Goal: Task Accomplishment & Management: Use online tool/utility

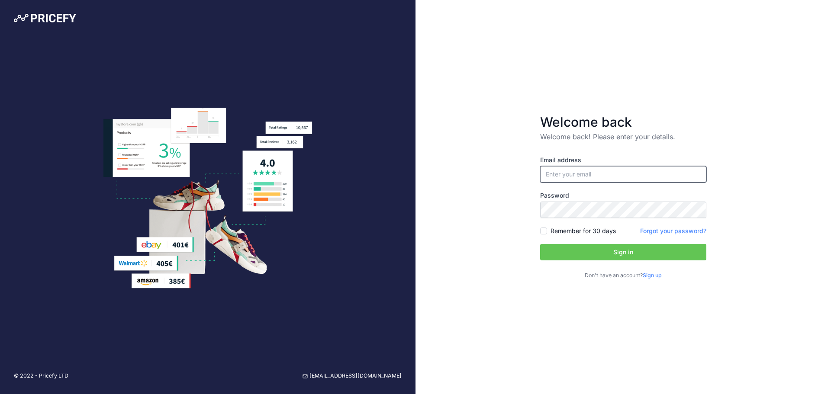
type input "[EMAIL_ADDRESS][DOMAIN_NAME]"
click at [607, 252] on button "Sign in" at bounding box center [623, 252] width 166 height 16
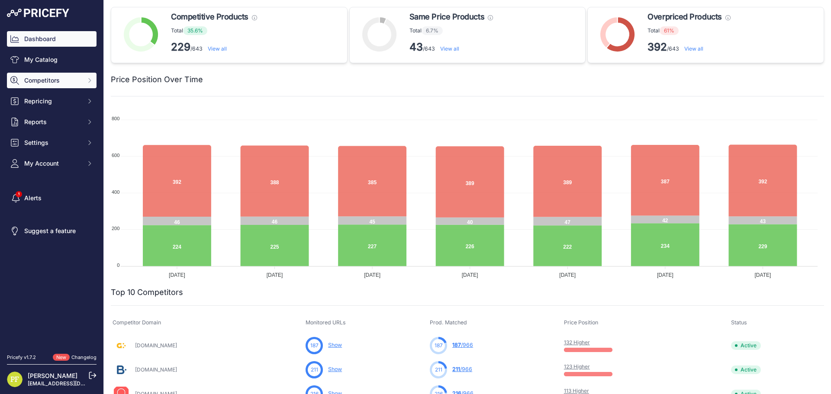
click at [59, 82] on span "Competitors" at bounding box center [52, 80] width 57 height 9
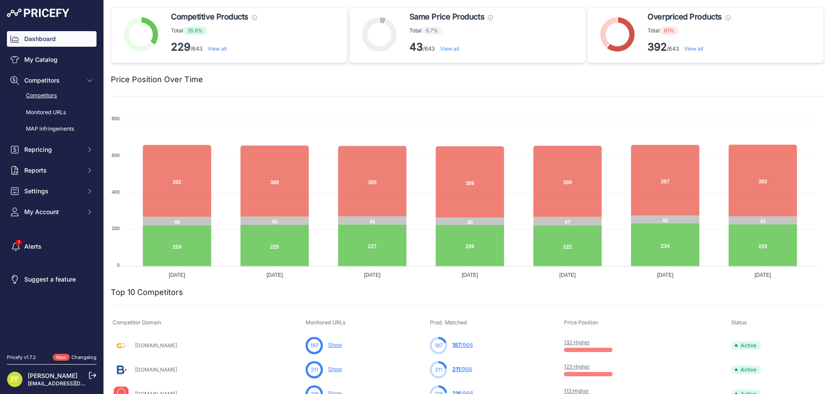
click at [59, 94] on link "Competitors" at bounding box center [52, 95] width 90 height 15
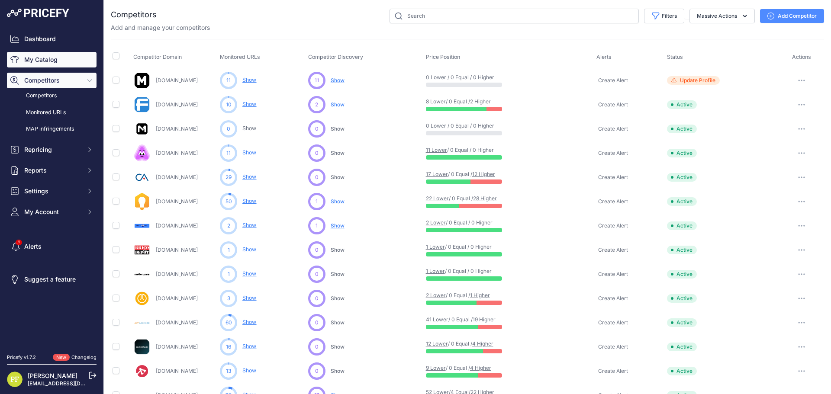
click at [43, 60] on link "My Catalog" at bounding box center [52, 60] width 90 height 16
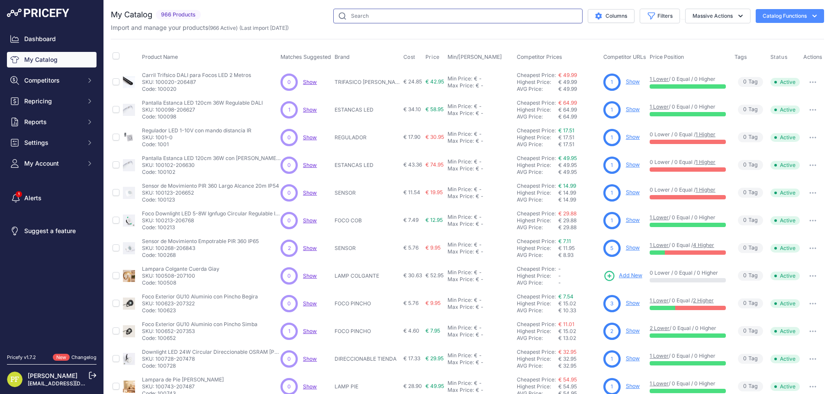
click at [384, 13] on input "text" at bounding box center [457, 16] width 249 height 15
type input "plafon"
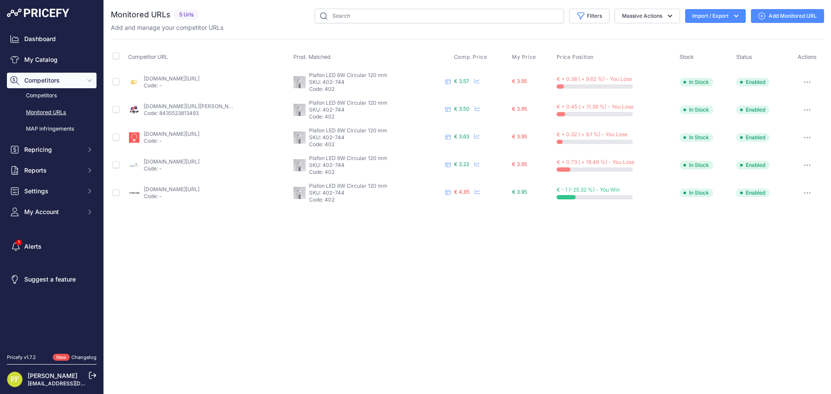
click at [784, 12] on link "Add Monitored URL" at bounding box center [787, 16] width 73 height 14
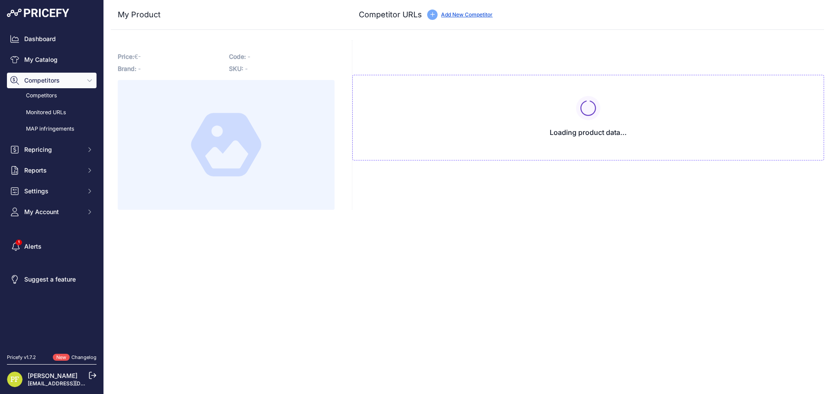
type input "[DOMAIN_NAME][URL]"
type input "[DOMAIN_NAME][URL][PERSON_NAME]"
type input "[DOMAIN_NAME][URL]"
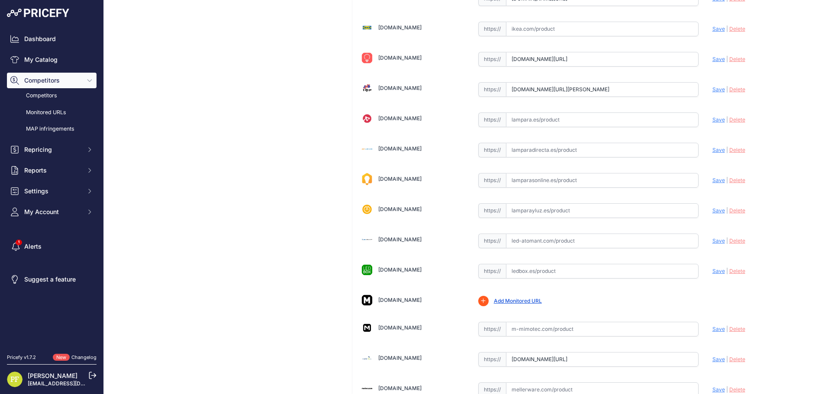
scroll to position [532, 0]
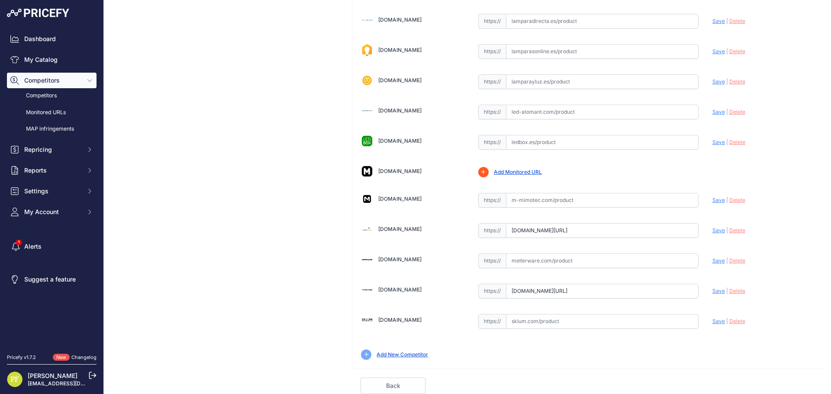
click at [555, 202] on input "text" at bounding box center [602, 200] width 193 height 15
paste input "[URL][DOMAIN_NAME]"
click at [712, 197] on span "Save" at bounding box center [718, 200] width 13 height 6
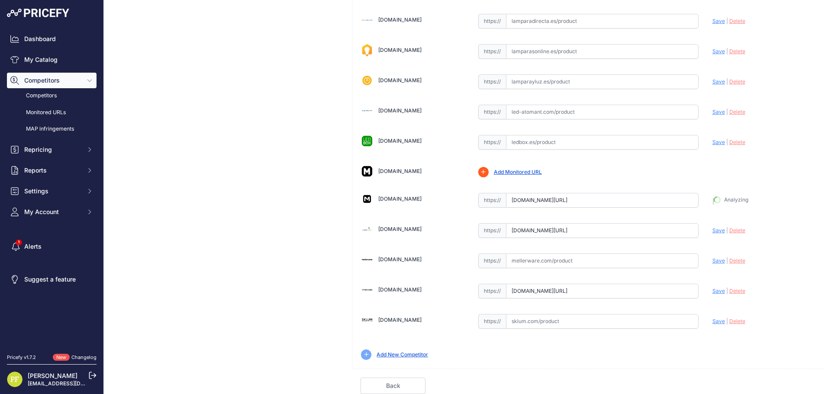
type input "https://m-mimotec.com/es/index.php?route=product%2Fproduct&product_id=3519655&p…"
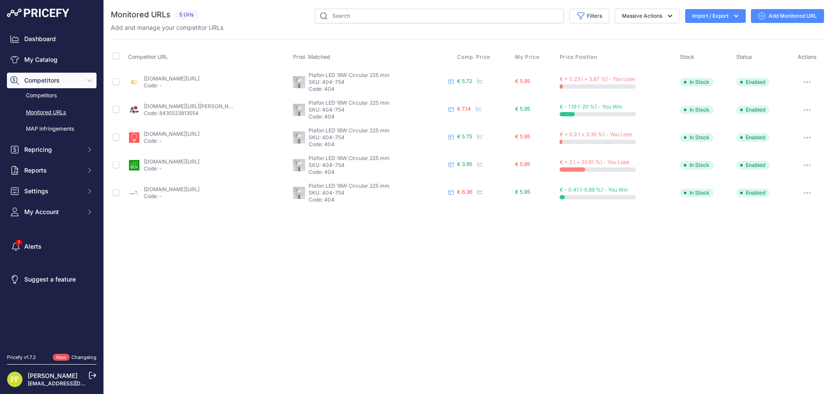
click at [776, 19] on link "Add Monitored URL" at bounding box center [787, 16] width 73 height 14
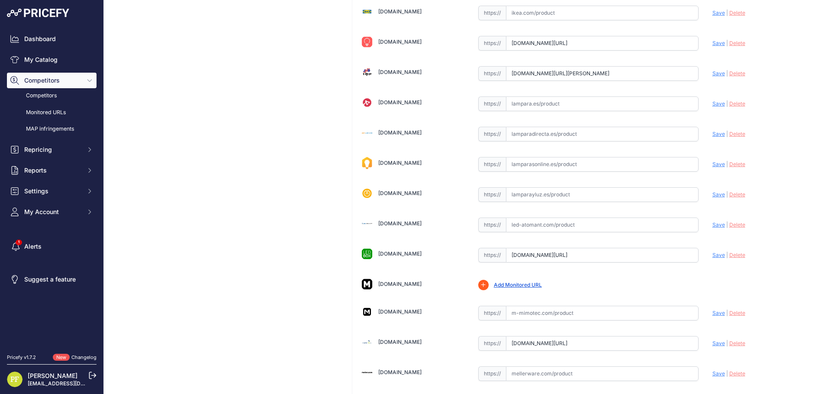
scroll to position [532, 0]
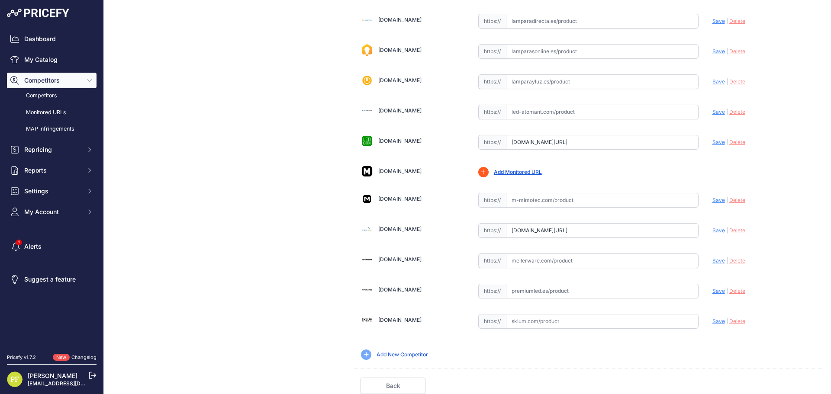
click at [557, 200] on input "text" at bounding box center [602, 200] width 193 height 15
paste input "[URL][DOMAIN_NAME]"
click at [712, 199] on span "Save" at bounding box center [718, 200] width 13 height 6
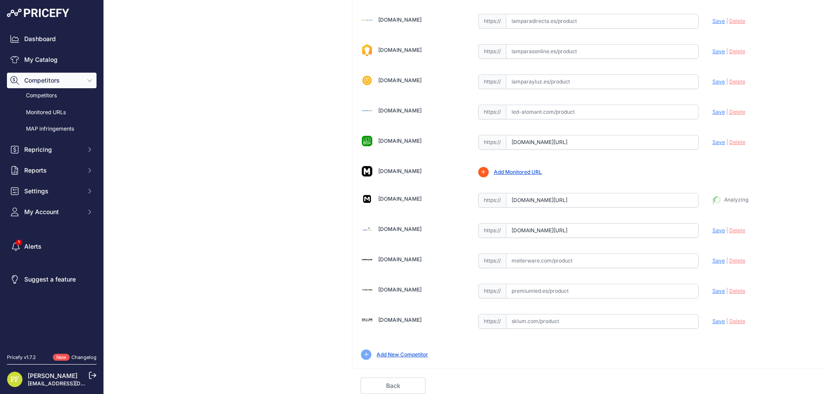
type input "[URL][DOMAIN_NAME]"
click at [774, 387] on link "Done" at bounding box center [783, 386] width 65 height 16
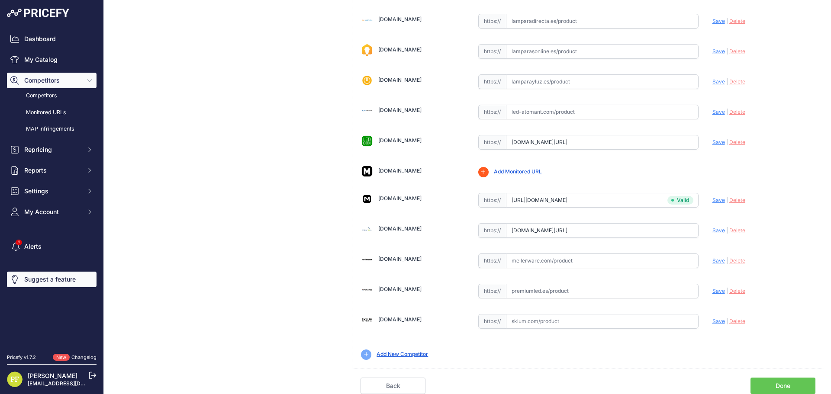
scroll to position [532, 0]
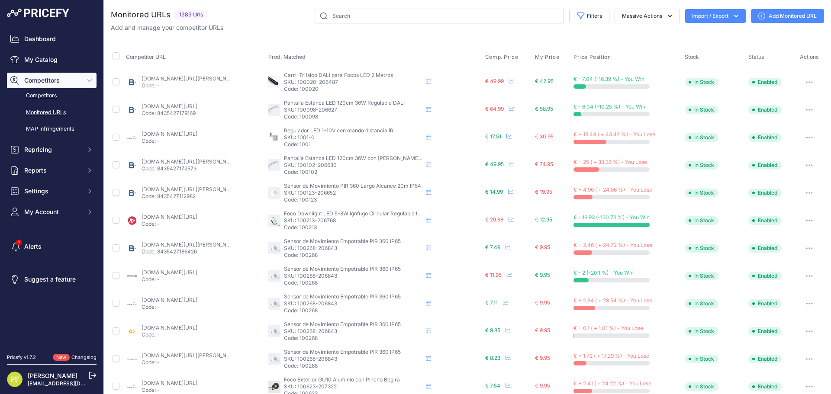
click at [52, 98] on link "Competitors" at bounding box center [52, 95] width 90 height 15
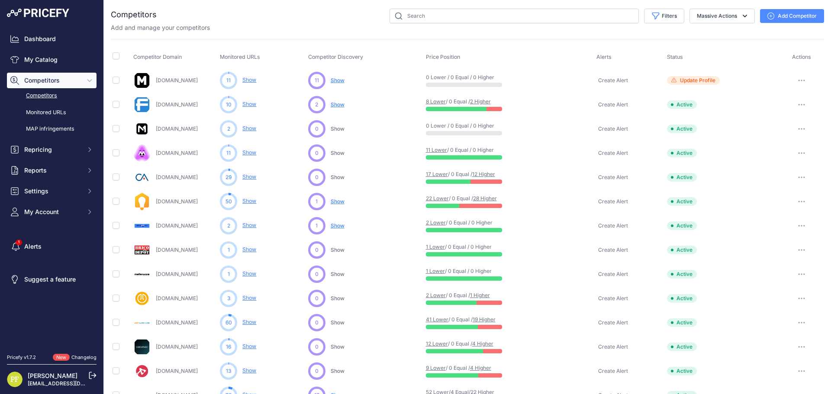
click at [248, 128] on link "Show" at bounding box center [249, 128] width 14 height 6
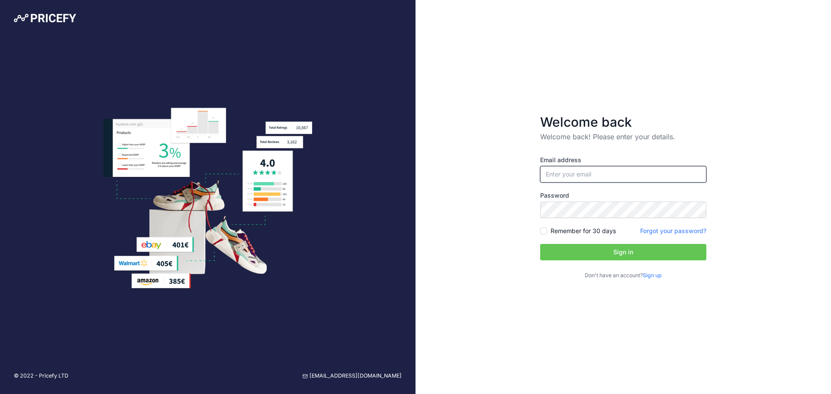
type input "[EMAIL_ADDRESS][DOMAIN_NAME]"
click at [600, 251] on button "Sign in" at bounding box center [623, 252] width 166 height 16
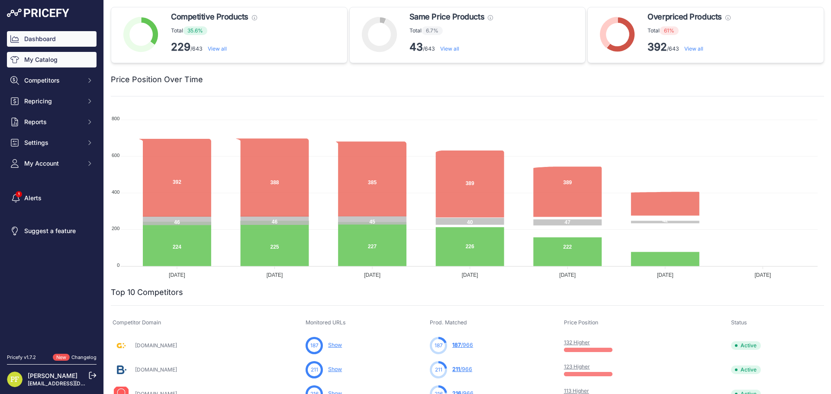
click at [55, 65] on link "My Catalog" at bounding box center [52, 60] width 90 height 16
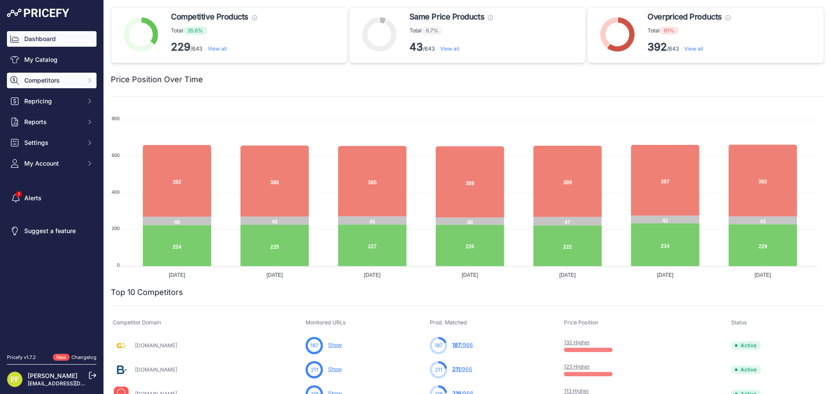
click at [56, 78] on span "Competitors" at bounding box center [52, 80] width 57 height 9
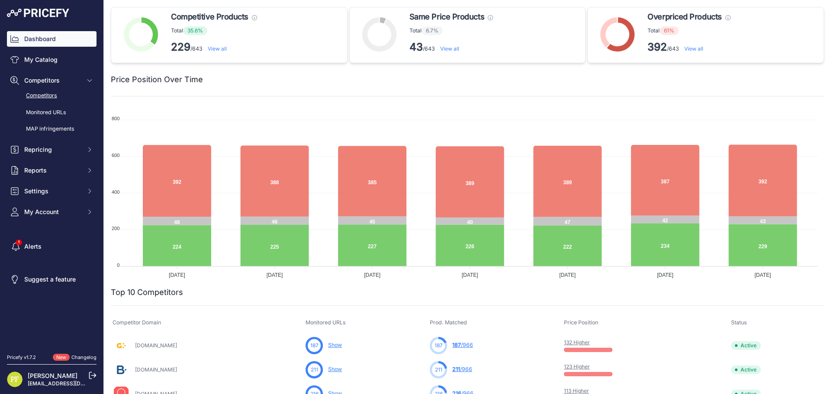
click at [57, 96] on link "Competitors" at bounding box center [52, 95] width 90 height 15
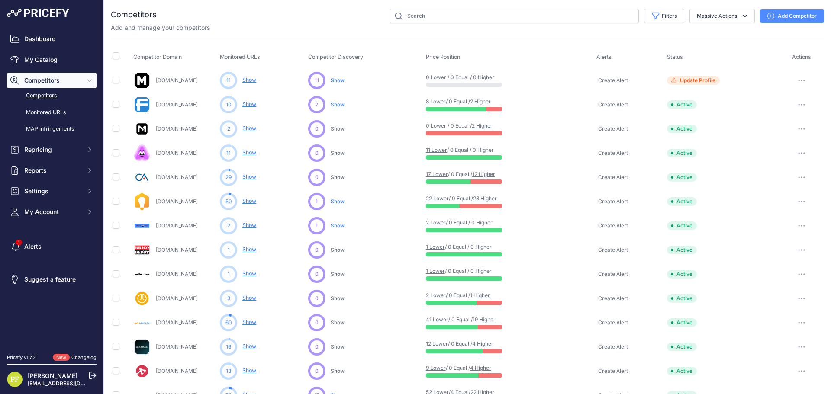
click at [187, 128] on link "M-mimotec.com" at bounding box center [177, 129] width 42 height 6
click at [246, 130] on link "Show" at bounding box center [249, 128] width 14 height 6
